Goal: Information Seeking & Learning: Learn about a topic

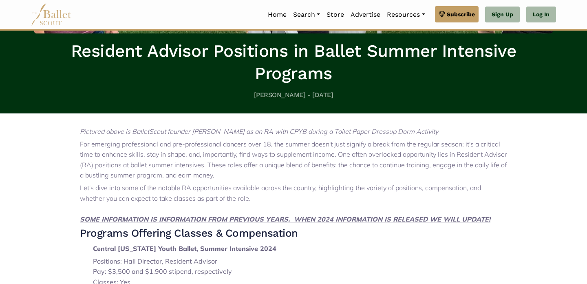
scroll to position [317, 0]
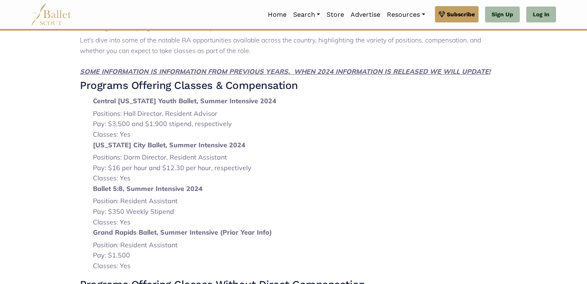
click at [129, 101] on strong "Central [US_STATE] Youth Ballet, Summer Intensive 2024" at bounding box center [184, 101] width 183 height 8
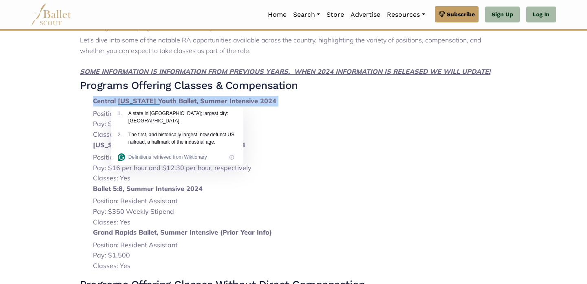
copy li "Central [US_STATE] Youth Ballet, Summer Intensive 2024"
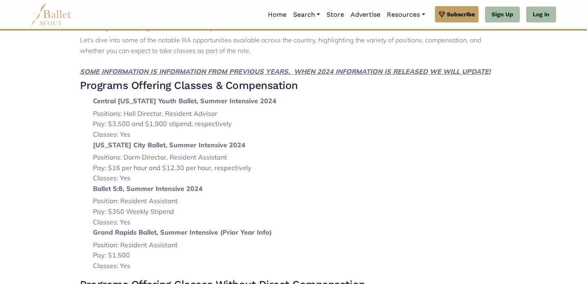
click at [194, 113] on li "Positions: Hall Director, Resident Advisor" at bounding box center [300, 113] width 414 height 11
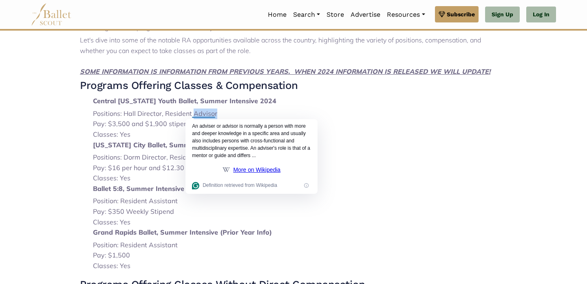
click at [362, 194] on p "Ballet 5:8, Summer Intensive 2024" at bounding box center [300, 188] width 414 height 11
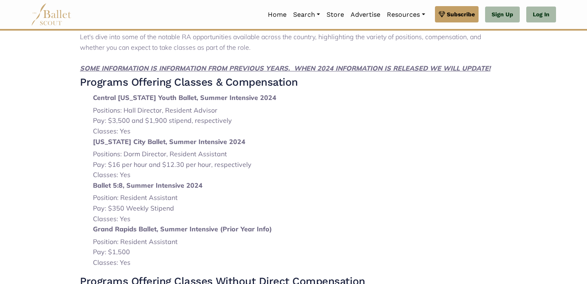
scroll to position [321, 0]
